Goal: Navigation & Orientation: Find specific page/section

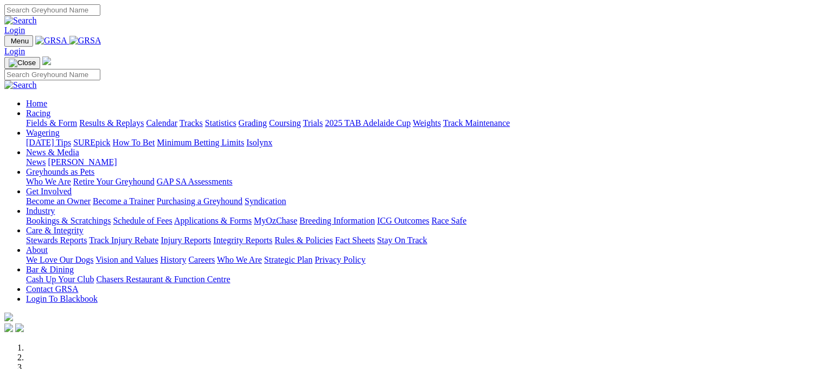
click at [177, 118] on link "Calendar" at bounding box center [161, 122] width 31 height 9
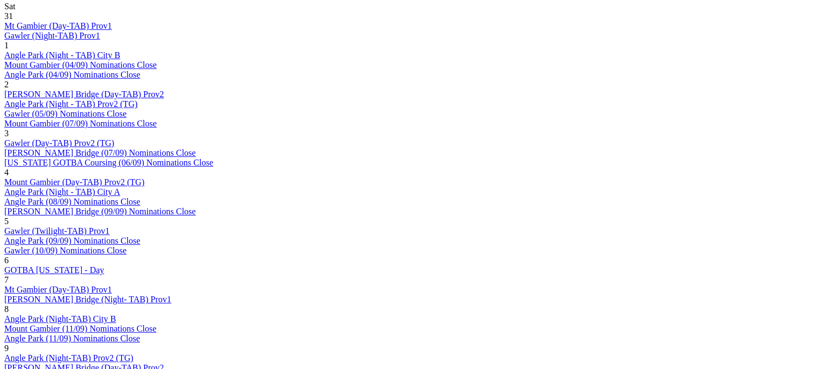
scroll to position [585, 0]
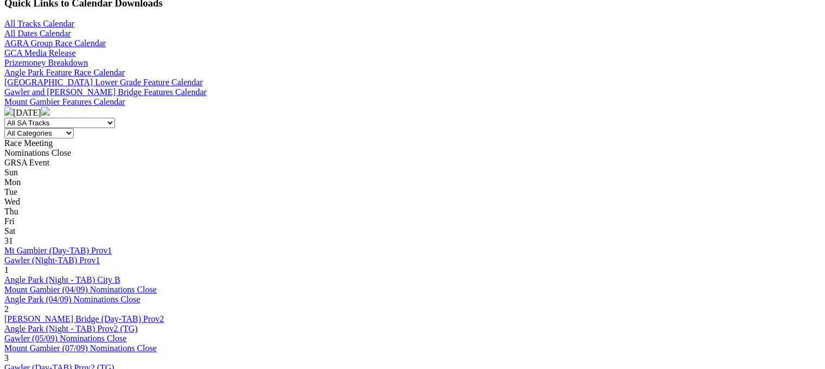
scroll to position [646, 0]
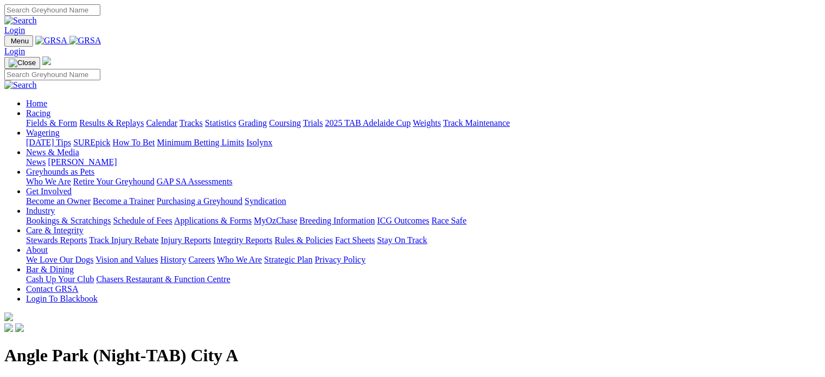
scroll to position [54, 0]
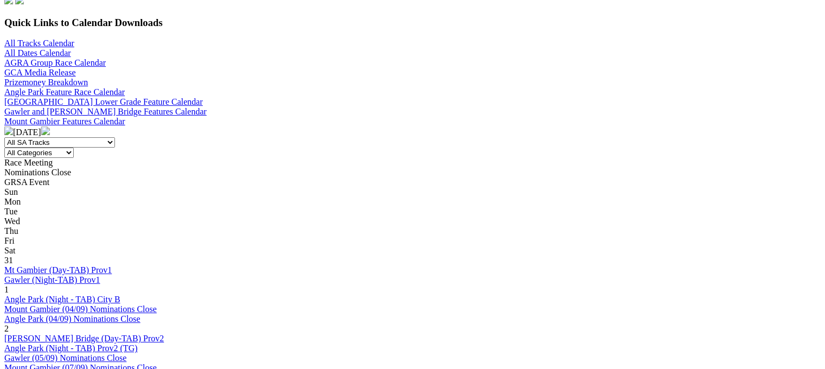
scroll to position [418, 0]
